Goal: Task Accomplishment & Management: Manage account settings

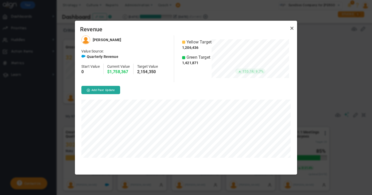
scroll to position [139, 222]
click at [291, 28] on link "Close" at bounding box center [292, 28] width 6 height 6
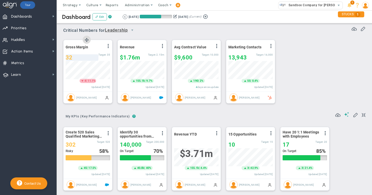
click at [74, 57] on div "32" at bounding box center [82, 57] width 33 height 6
type input "34"
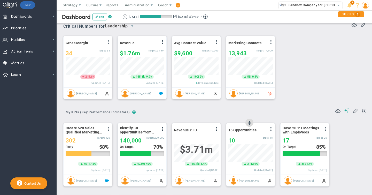
scroll to position [4, 0]
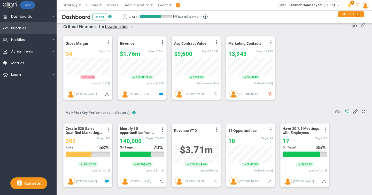
click at [22, 30] on span "Priorities" at bounding box center [19, 28] width 16 height 11
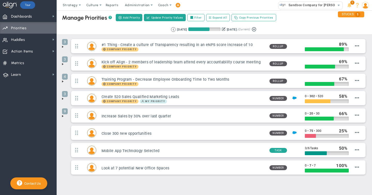
click at [63, 48] on span at bounding box center [63, 47] width 4 height 4
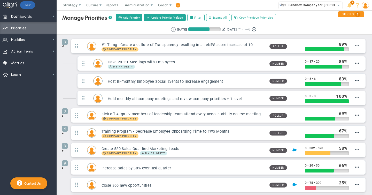
click at [64, 117] on span at bounding box center [63, 116] width 4 height 4
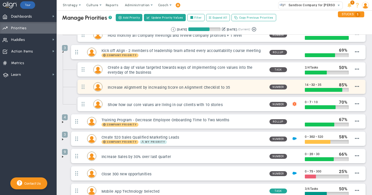
scroll to position [89, 0]
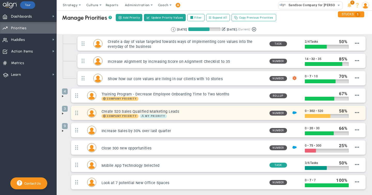
click at [183, 113] on h3 "Create 520 Sales Qualified Marketing Leads" at bounding box center [184, 111] width 164 height 5
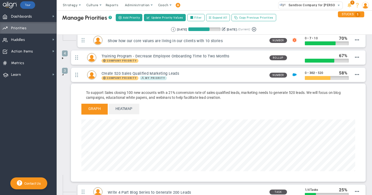
scroll to position [129, 0]
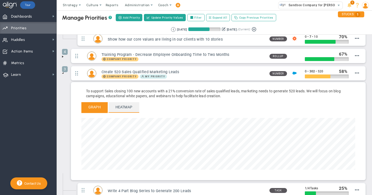
click at [124, 107] on span "Heatmap" at bounding box center [124, 107] width 31 height 10
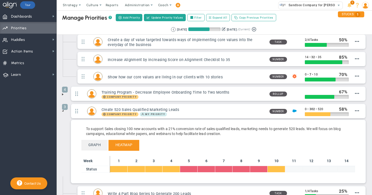
scroll to position [89, 0]
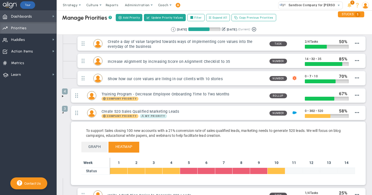
click at [21, 17] on span "Dashboards" at bounding box center [21, 16] width 21 height 11
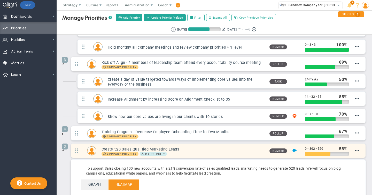
scroll to position [51, 0]
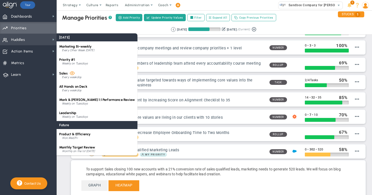
click at [16, 40] on span "Huddles" at bounding box center [18, 39] width 14 height 11
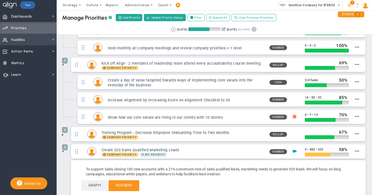
click at [16, 40] on span "Huddles" at bounding box center [18, 39] width 14 height 11
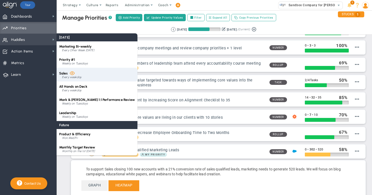
click at [74, 76] on div "Every weekday" at bounding box center [98, 77] width 73 height 3
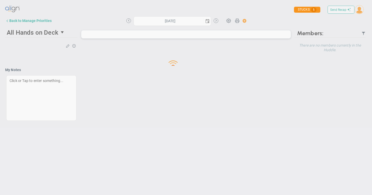
type input "[DATE]"
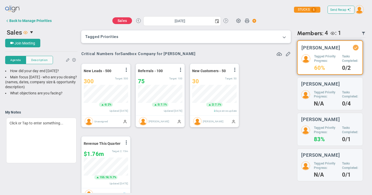
scroll to position [258358, 258332]
click at [285, 36] on span at bounding box center [284, 36] width 5 height 5
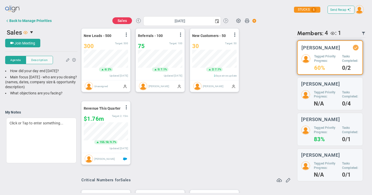
scroll to position [91, 0]
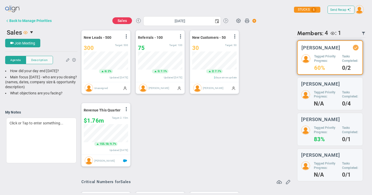
click at [14, 21] on div "Back to Manage Priorities" at bounding box center [30, 21] width 42 height 4
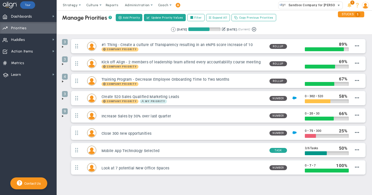
click at [288, 6] on span "Sandbox Company for [PERSON_NAME]" at bounding box center [317, 5] width 63 height 7
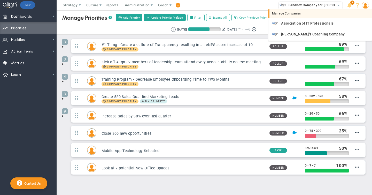
click at [283, 14] on div "Manage Companies" at bounding box center [319, 13] width 103 height 9
